Goal: Information Seeking & Learning: Learn about a topic

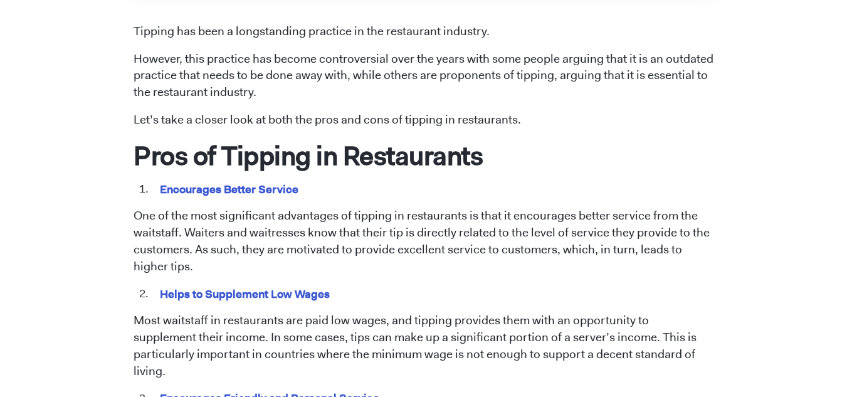
scroll to position [546, 0]
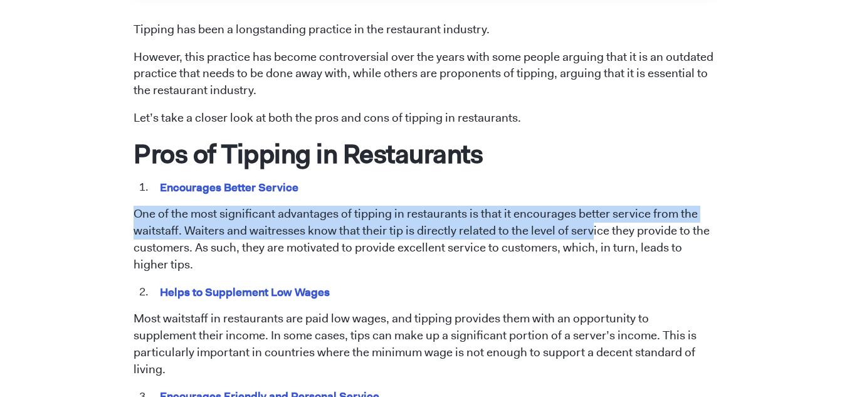
drag, startPoint x: 128, startPoint y: 211, endPoint x: 590, endPoint y: 231, distance: 462.3
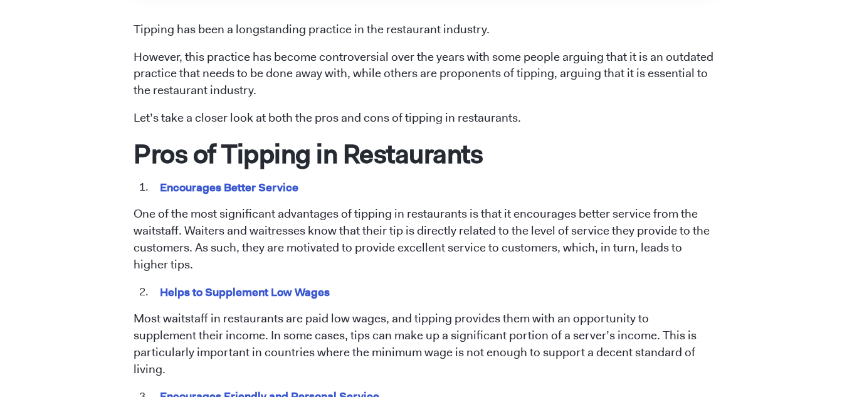
click at [494, 293] on li "Helps to Supplement Low Wages" at bounding box center [432, 292] width 562 height 16
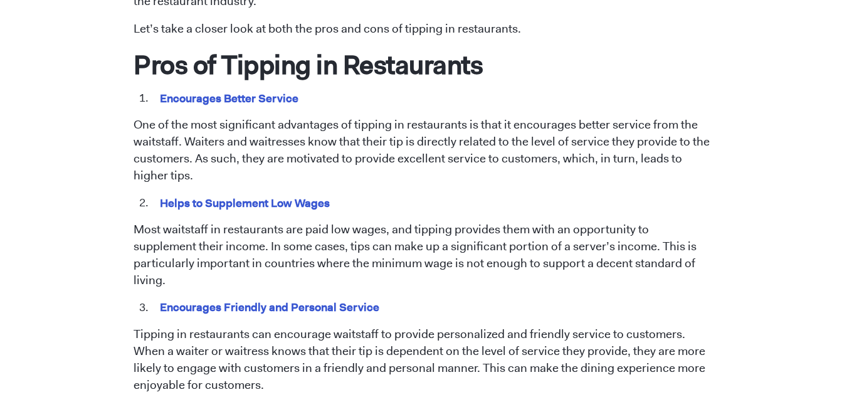
scroll to position [652, 0]
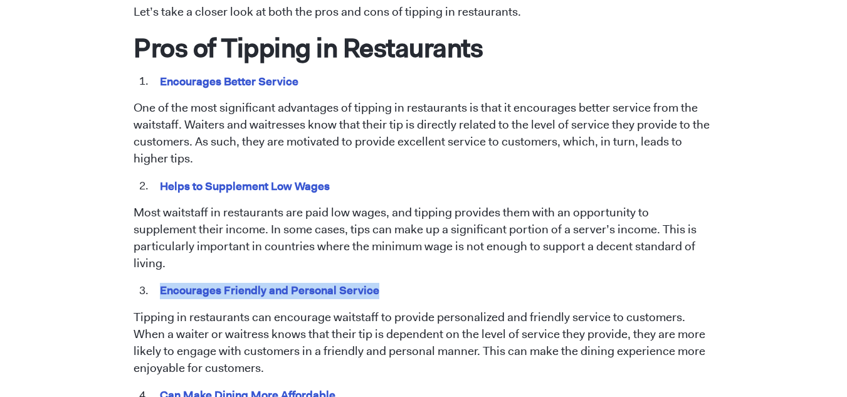
drag, startPoint x: 157, startPoint y: 271, endPoint x: 390, endPoint y: 271, distance: 232.5
click at [390, 283] on li "Encourages Friendly and Personal Service" at bounding box center [432, 291] width 562 height 16
copy mark "Encourages Friendly and Personal Service"
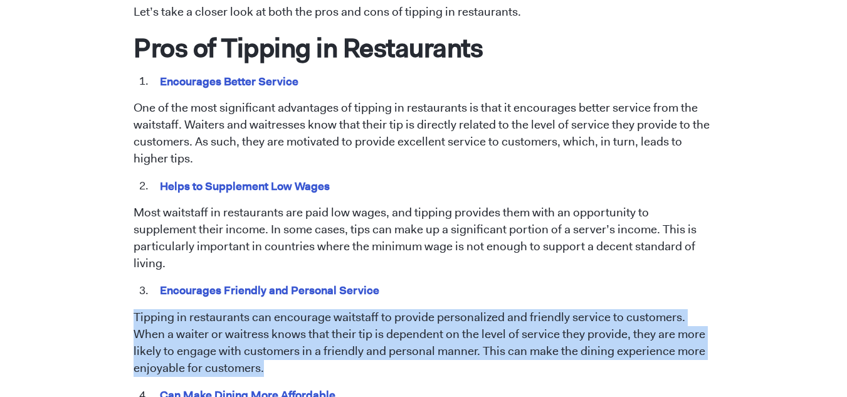
drag, startPoint x: 130, startPoint y: 300, endPoint x: 311, endPoint y: 353, distance: 188.0
copy p "Tipping in restaurants can encourage waitstaff to provide personalized and frie…"
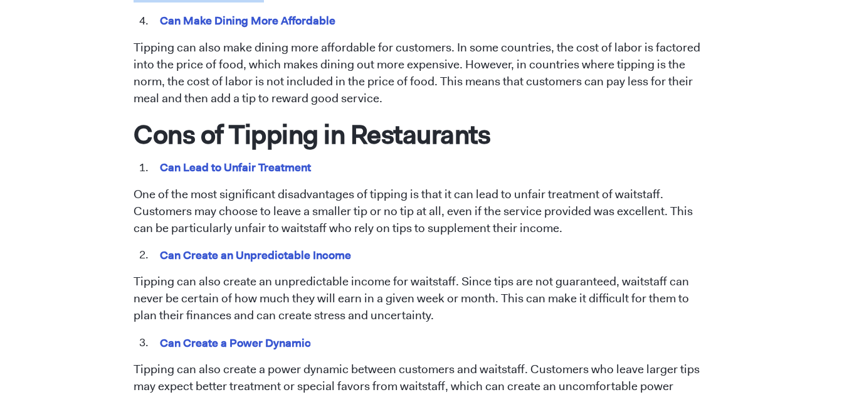
scroll to position [1027, 0]
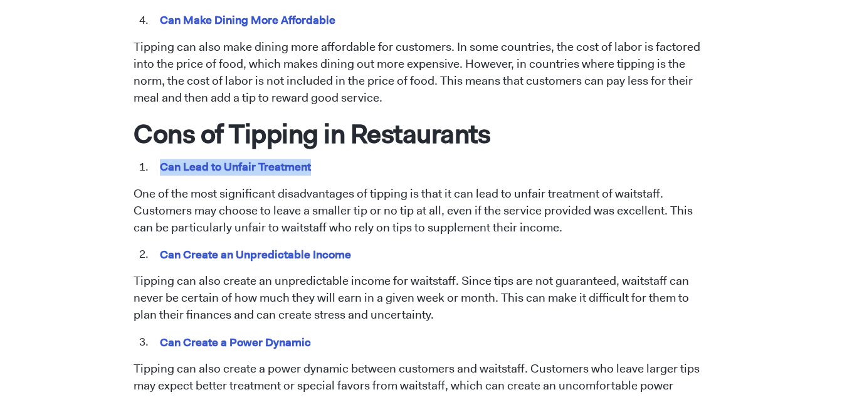
drag, startPoint x: 159, startPoint y: 150, endPoint x: 322, endPoint y: 157, distance: 163.1
click at [322, 159] on li "Can Lead to Unfair Treatment" at bounding box center [432, 167] width 562 height 16
copy mark "Can Lead to Unfair Treatment"
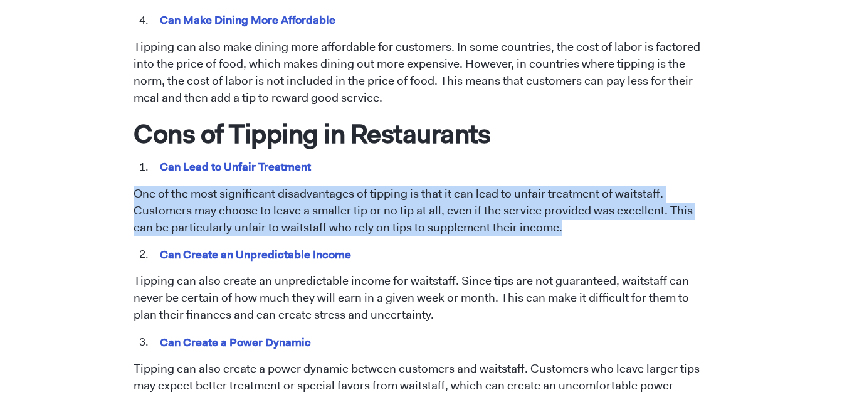
drag, startPoint x: 543, startPoint y: 206, endPoint x: 127, endPoint y: 176, distance: 417.8
click at [127, 176] on div "[DATE] Tipping in Restaurants: Pros and Cons [PERSON_NAME] Tipping has been a l…" at bounding box center [423, 40] width 714 height 1943
copy p "One of the most significant disadvantages of tipping is that it can lead to unf…"
